Goal: Transaction & Acquisition: Download file/media

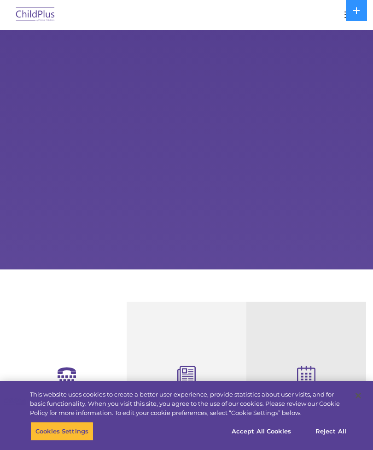
select select "MEDIUM"
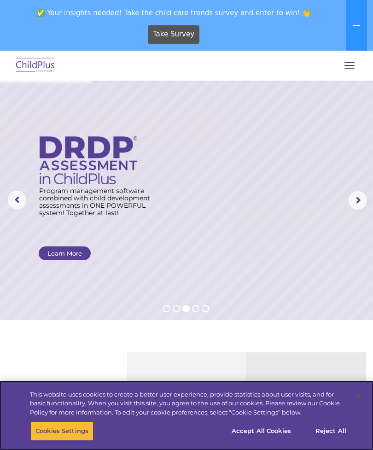
click at [251, 433] on button "Accept All Cookies" at bounding box center [261, 430] width 70 height 19
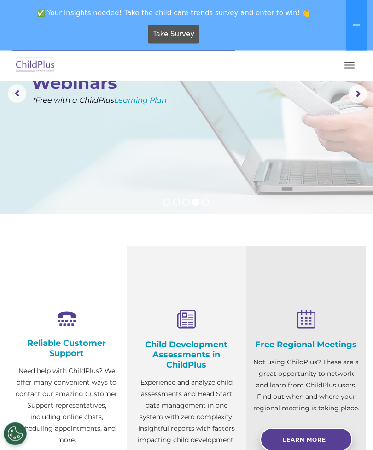
scroll to position [106, 0]
click at [354, 64] on button "button" at bounding box center [349, 65] width 19 height 15
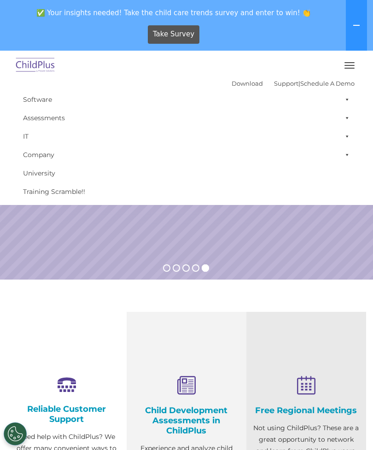
scroll to position [40, 0]
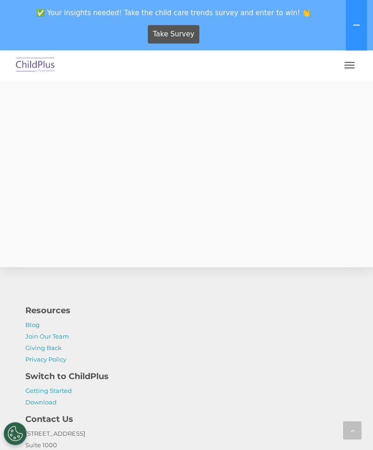
scroll to position [2524, 0]
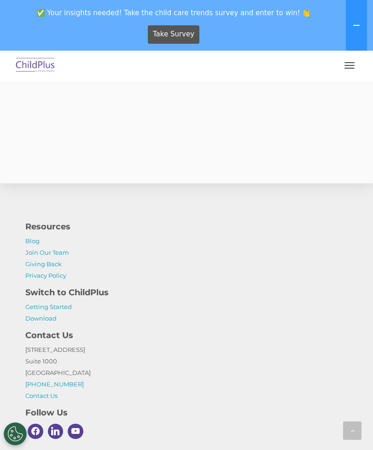
click at [353, 65] on span "button" at bounding box center [349, 65] width 10 height 1
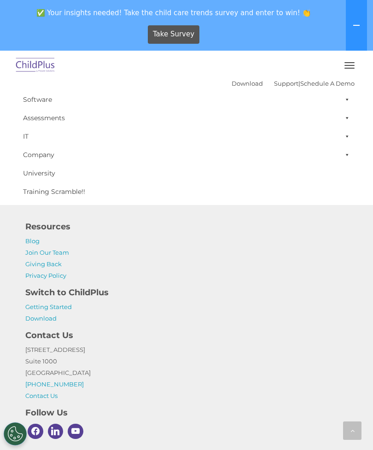
click at [348, 66] on button "button" at bounding box center [349, 65] width 19 height 15
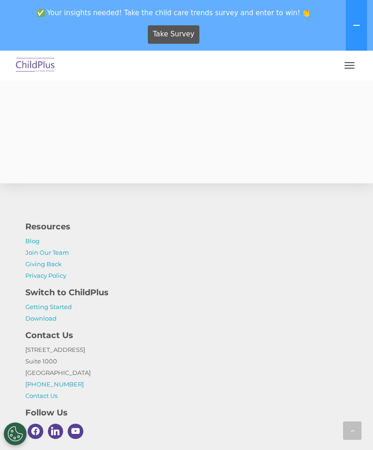
click at [344, 60] on button "button" at bounding box center [349, 65] width 19 height 15
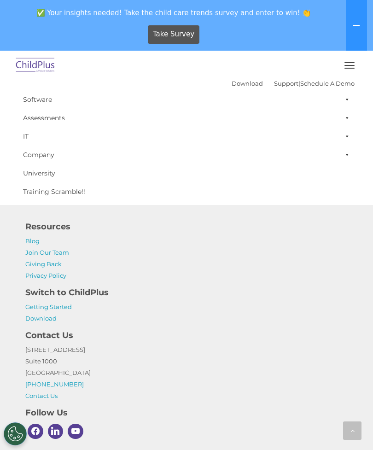
click at [25, 445] on button "Cookies Settings" at bounding box center [15, 433] width 23 height 23
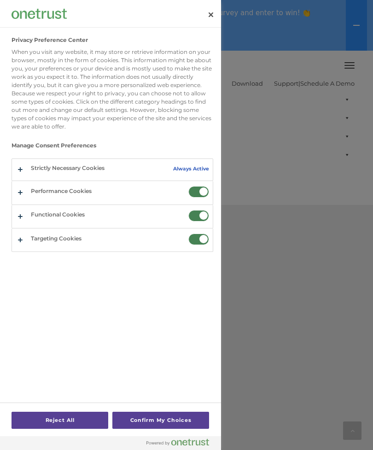
click at [308, 300] on div at bounding box center [186, 225] width 373 height 450
click at [209, 14] on button "Close" at bounding box center [211, 15] width 20 height 20
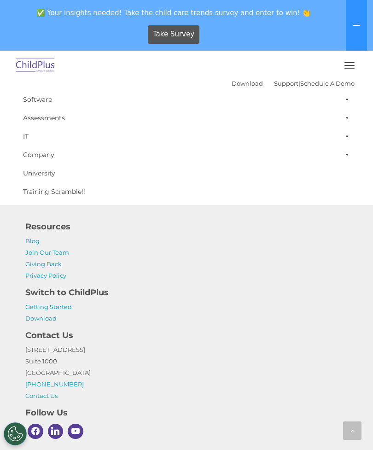
click at [349, 58] on button "button" at bounding box center [349, 65] width 19 height 15
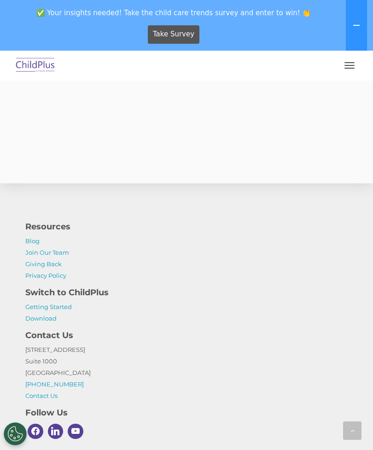
click at [361, 85] on div "Follow & Like Us on Facebook" at bounding box center [186, 13] width 359 height 295
click at [346, 66] on button "button" at bounding box center [349, 65] width 19 height 15
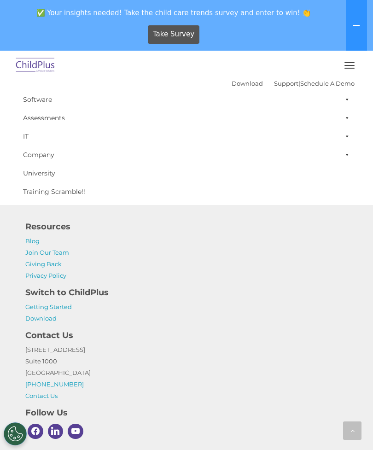
click at [357, 23] on icon at bounding box center [356, 25] width 7 height 7
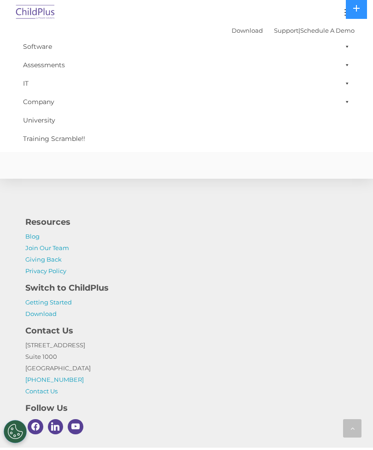
scroll to position [2474, 0]
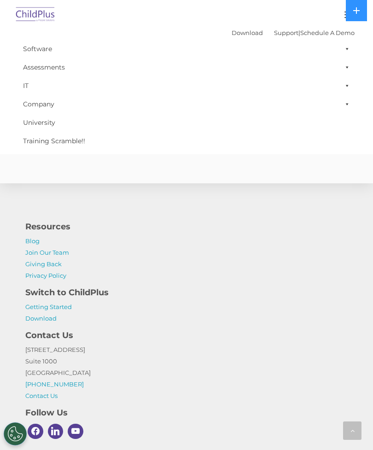
click at [232, 34] on link "Download" at bounding box center [247, 32] width 31 height 7
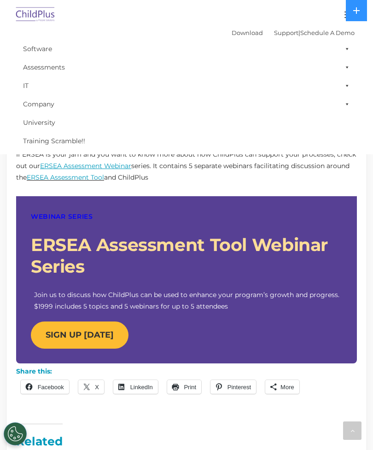
scroll to position [722, 0]
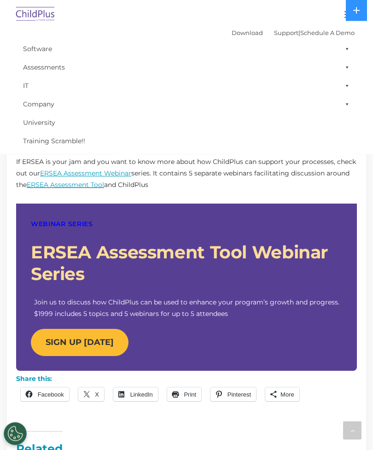
click at [353, 8] on icon at bounding box center [356, 10] width 7 height 7
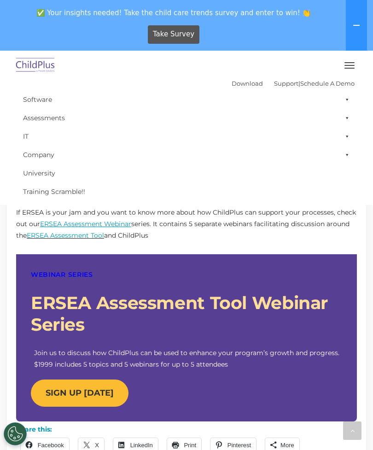
click at [357, 22] on icon at bounding box center [356, 25] width 7 height 7
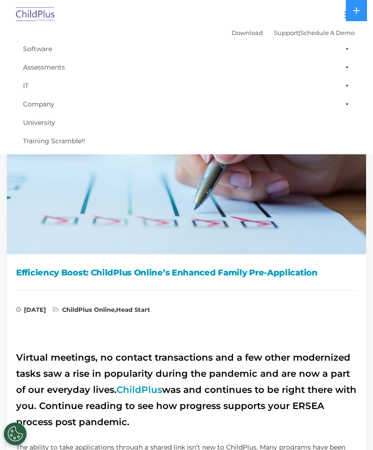
scroll to position [0, 0]
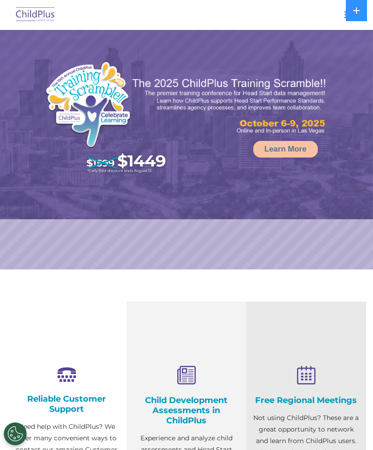
select select "MEDIUM"
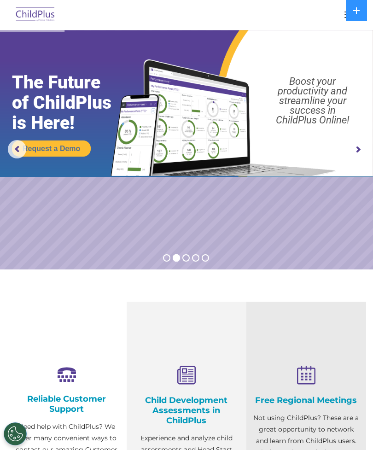
click at [322, 12] on div at bounding box center [186, 15] width 336 height 22
click at [358, 8] on icon at bounding box center [356, 10] width 7 height 7
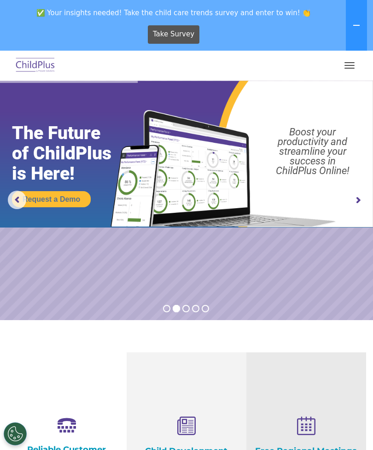
click at [357, 22] on icon at bounding box center [356, 25] width 7 height 7
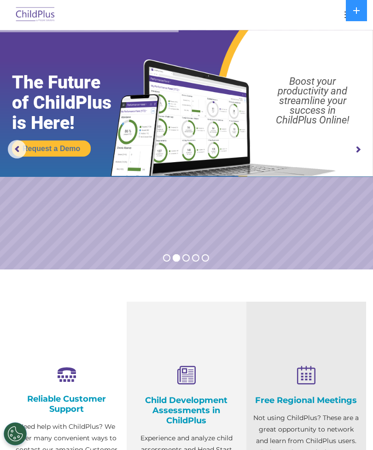
click at [357, 12] on icon at bounding box center [356, 10] width 7 height 7
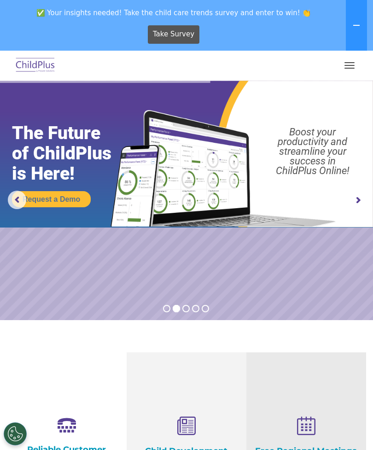
click at [351, 62] on span "button" at bounding box center [349, 62] width 10 height 1
